Goal: Find specific page/section: Find specific page/section

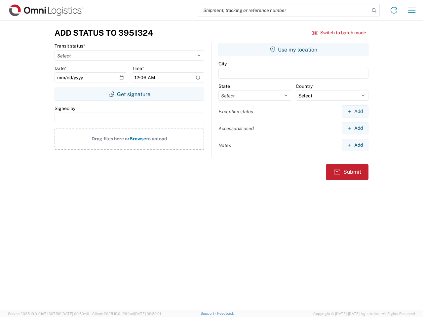
click at [284, 10] on input "search" at bounding box center [283, 10] width 171 height 13
click at [374, 11] on icon at bounding box center [374, 10] width 9 height 9
click at [394, 10] on icon at bounding box center [394, 10] width 11 height 11
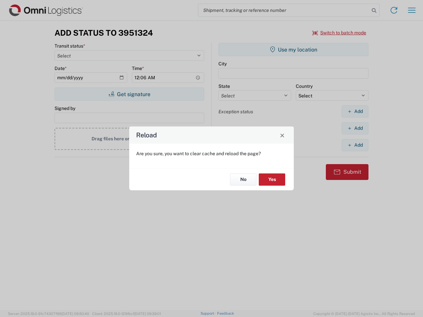
click at [412, 10] on div "Reload Are you sure, you want to clear cache and reload the page? No Yes" at bounding box center [211, 158] width 423 height 317
click at [339, 33] on div "Reload Are you sure, you want to clear cache and reload the page? No Yes" at bounding box center [211, 158] width 423 height 317
click at [129, 94] on div "Reload Are you sure, you want to clear cache and reload the page? No Yes" at bounding box center [211, 158] width 423 height 317
click at [293, 50] on div "Reload Are you sure, you want to clear cache and reload the page? No Yes" at bounding box center [211, 158] width 423 height 317
click at [355, 111] on div "Reload Are you sure, you want to clear cache and reload the page? No Yes" at bounding box center [211, 158] width 423 height 317
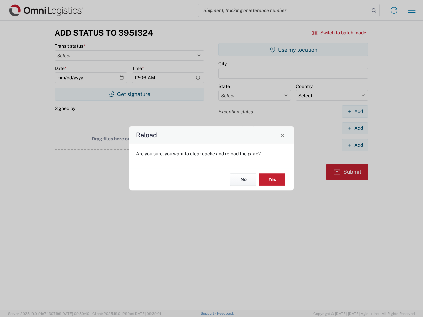
click at [355, 128] on div "Reload Are you sure, you want to clear cache and reload the page? No Yes" at bounding box center [211, 158] width 423 height 317
click at [355, 145] on div "Reload Are you sure, you want to clear cache and reload the page? No Yes" at bounding box center [211, 158] width 423 height 317
